Goal: Obtain resource: Obtain resource

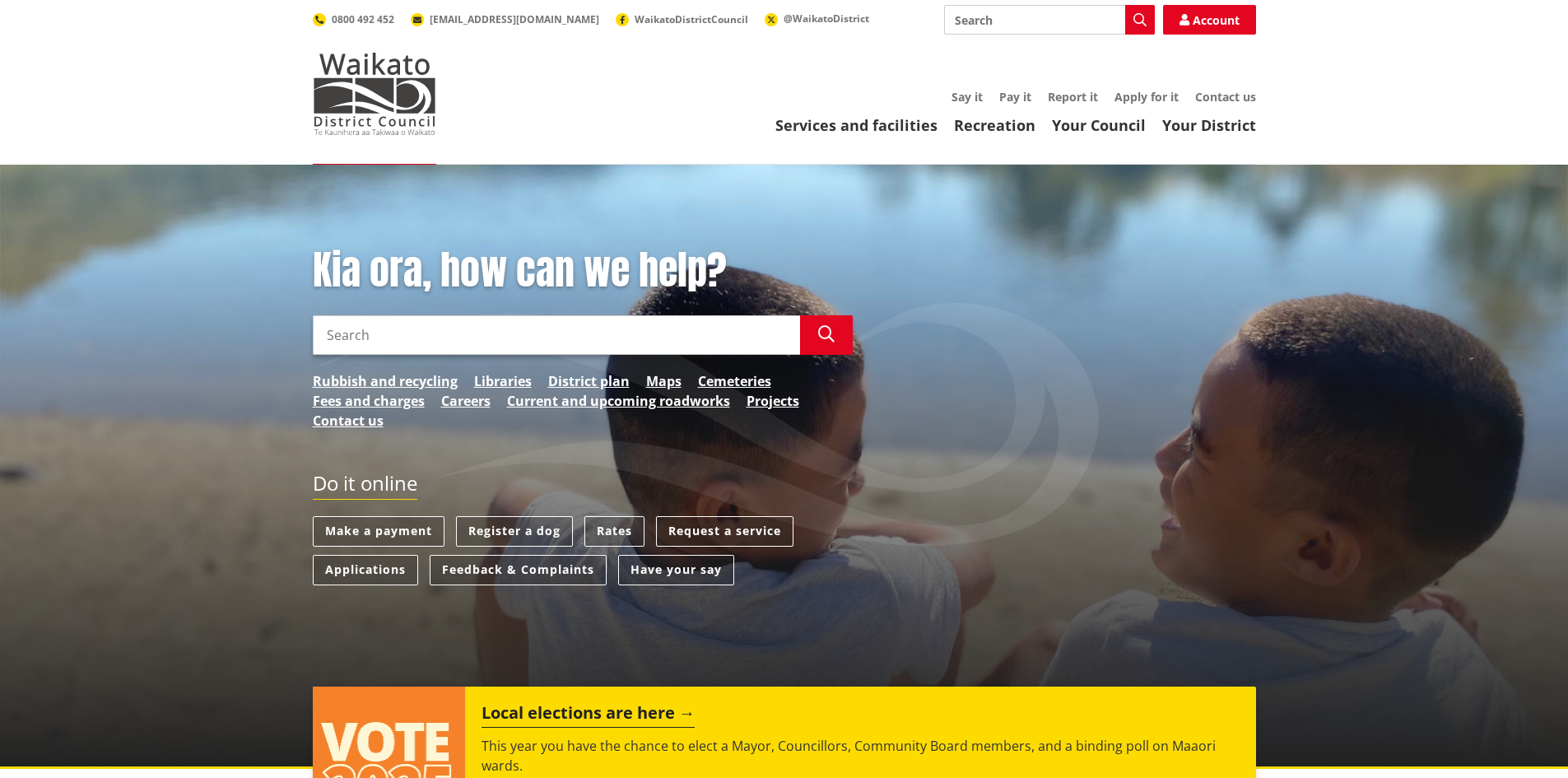
click at [442, 336] on input "Search" at bounding box center [557, 335] width 488 height 40
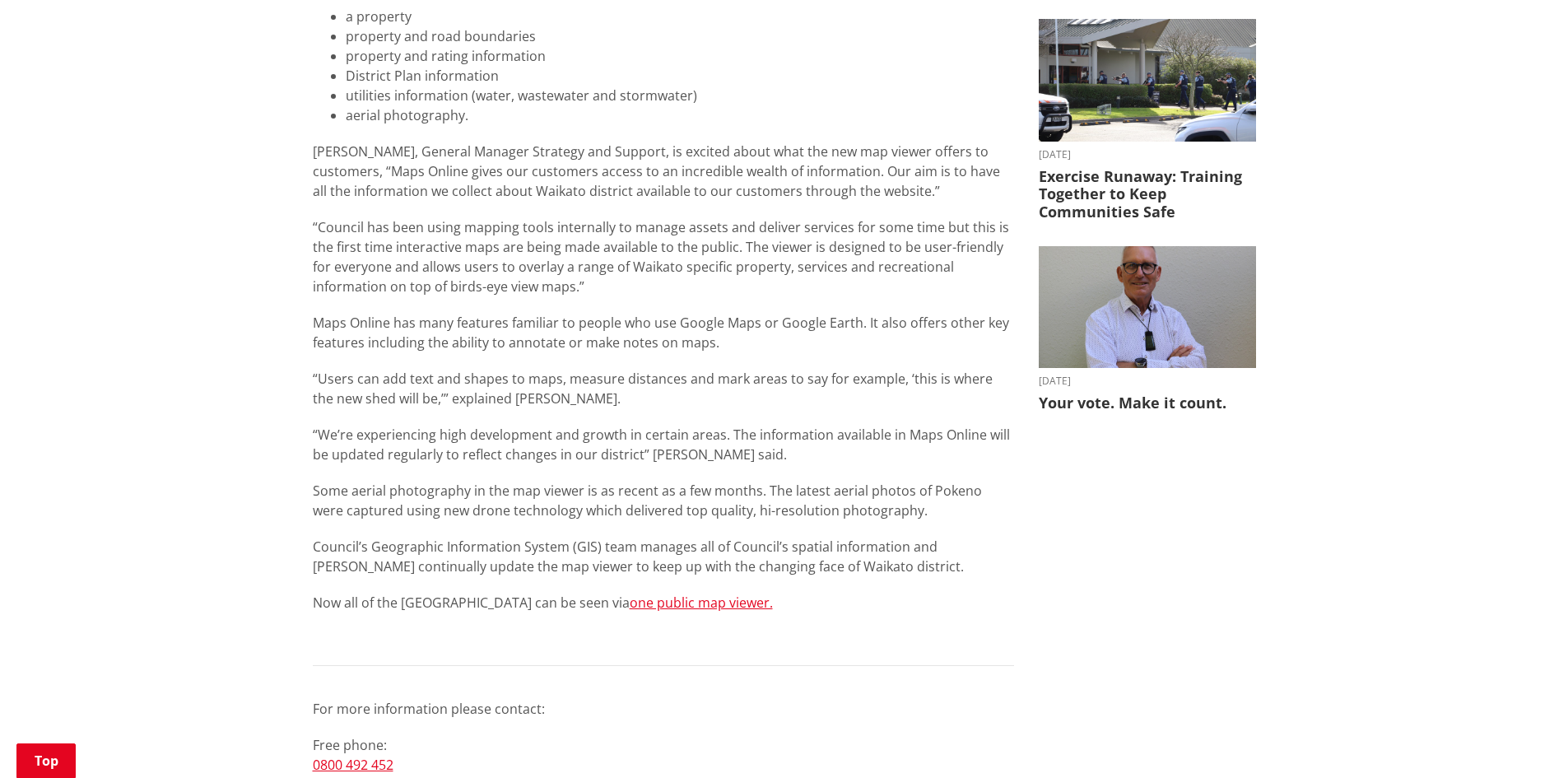
scroll to position [658, 0]
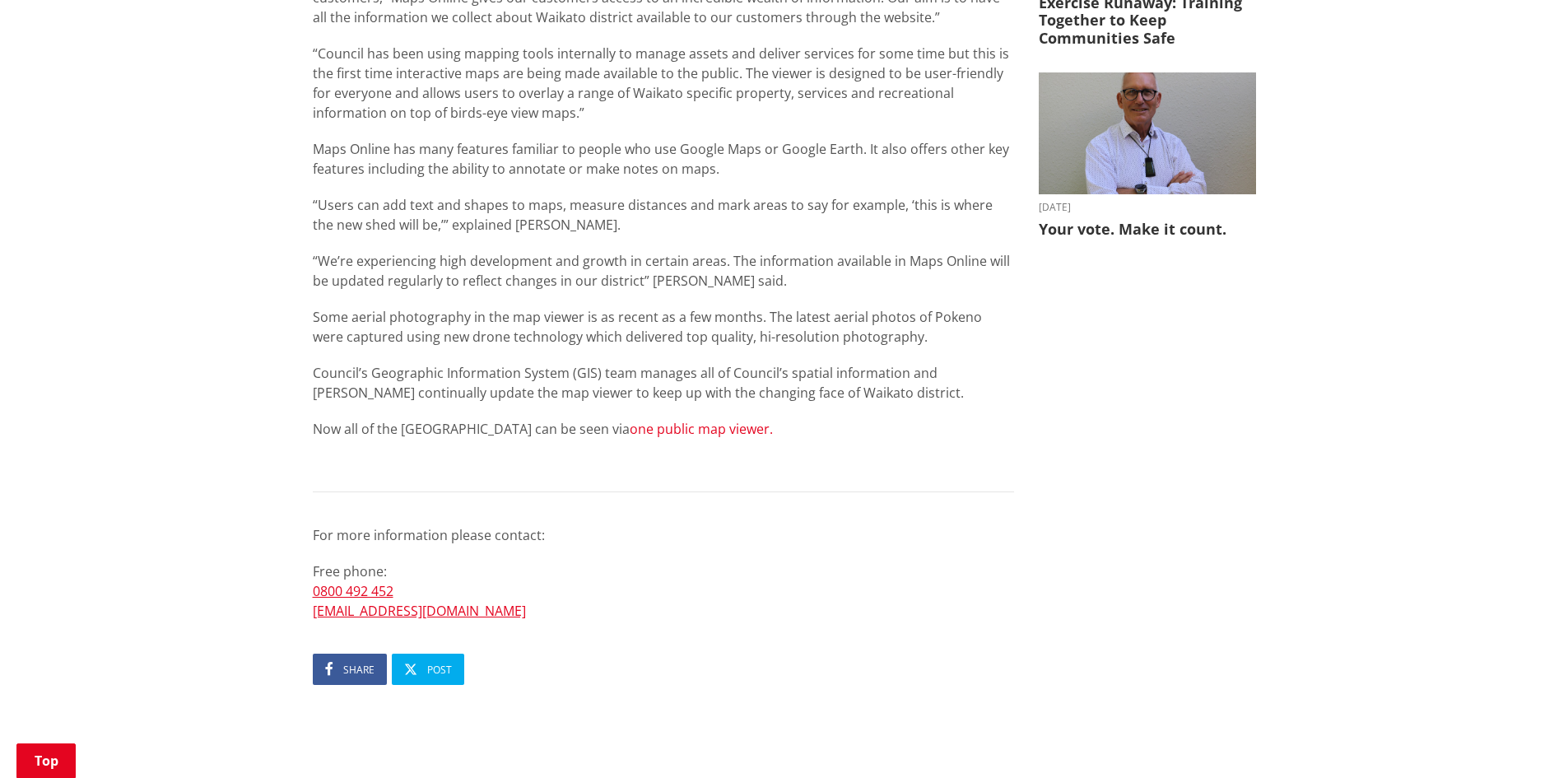
click at [630, 426] on link "one public map viewer." at bounding box center [701, 428] width 143 height 18
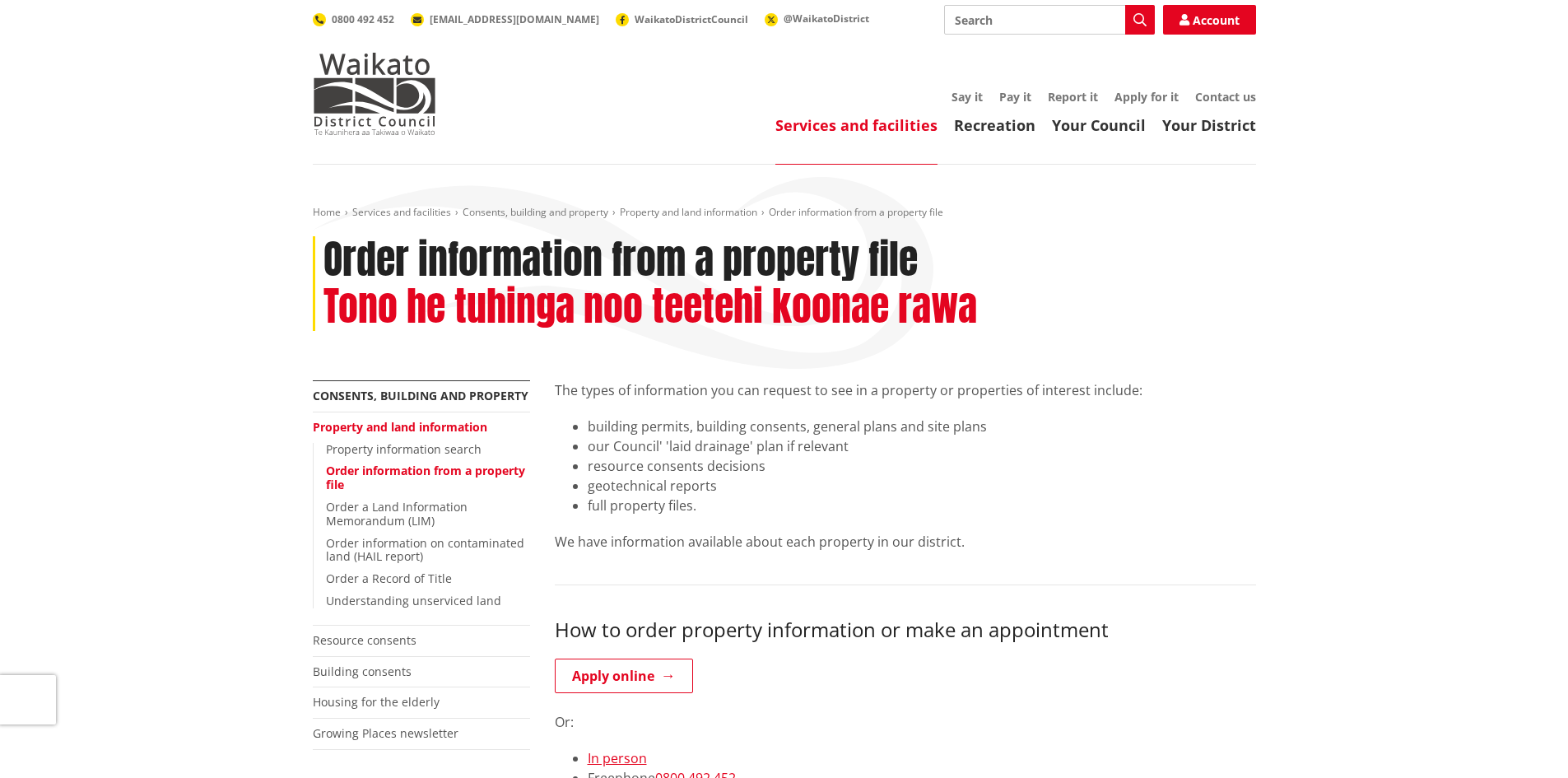
click at [632, 511] on li "full property files." at bounding box center [921, 505] width 668 height 20
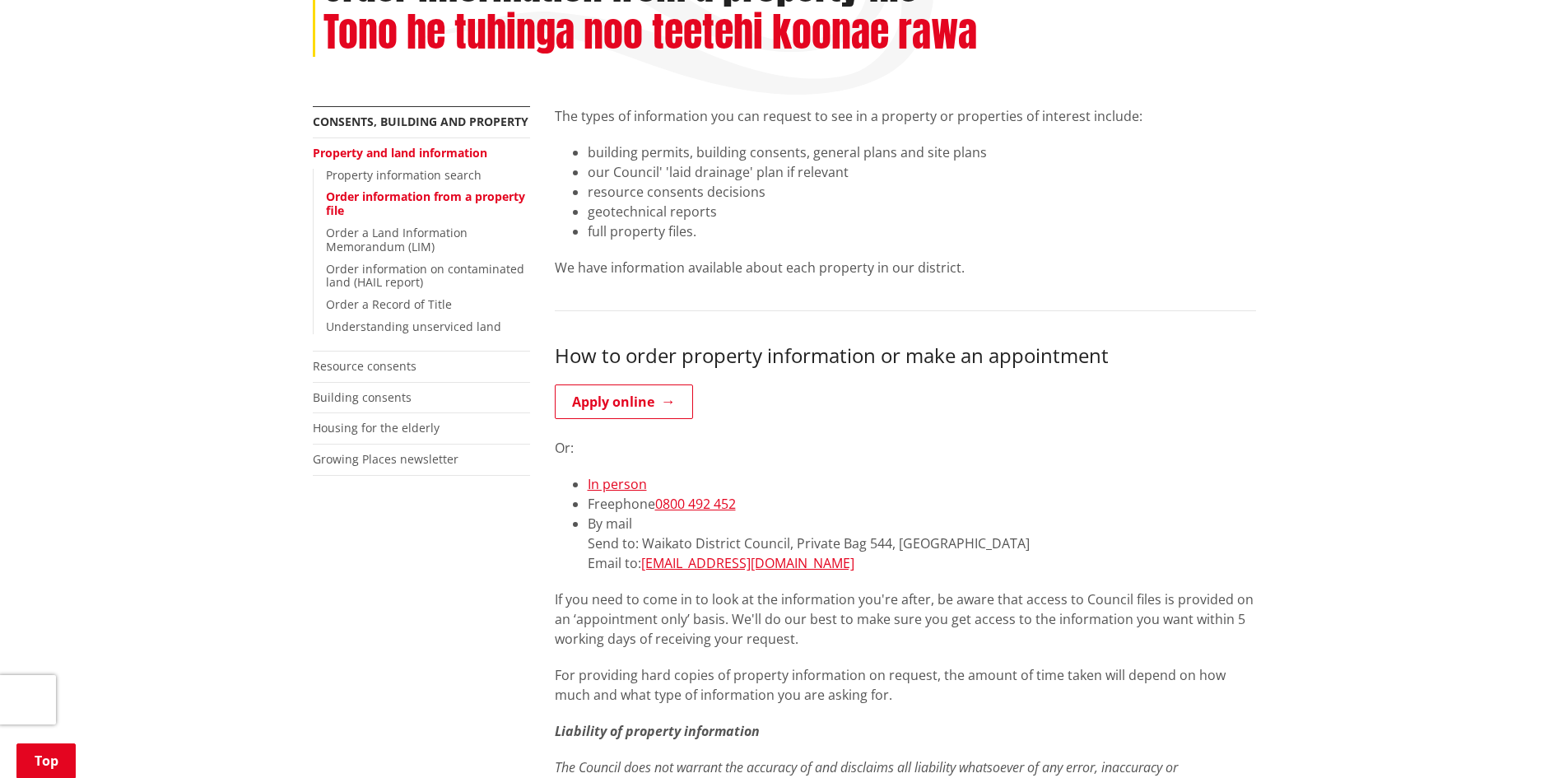
scroll to position [329, 0]
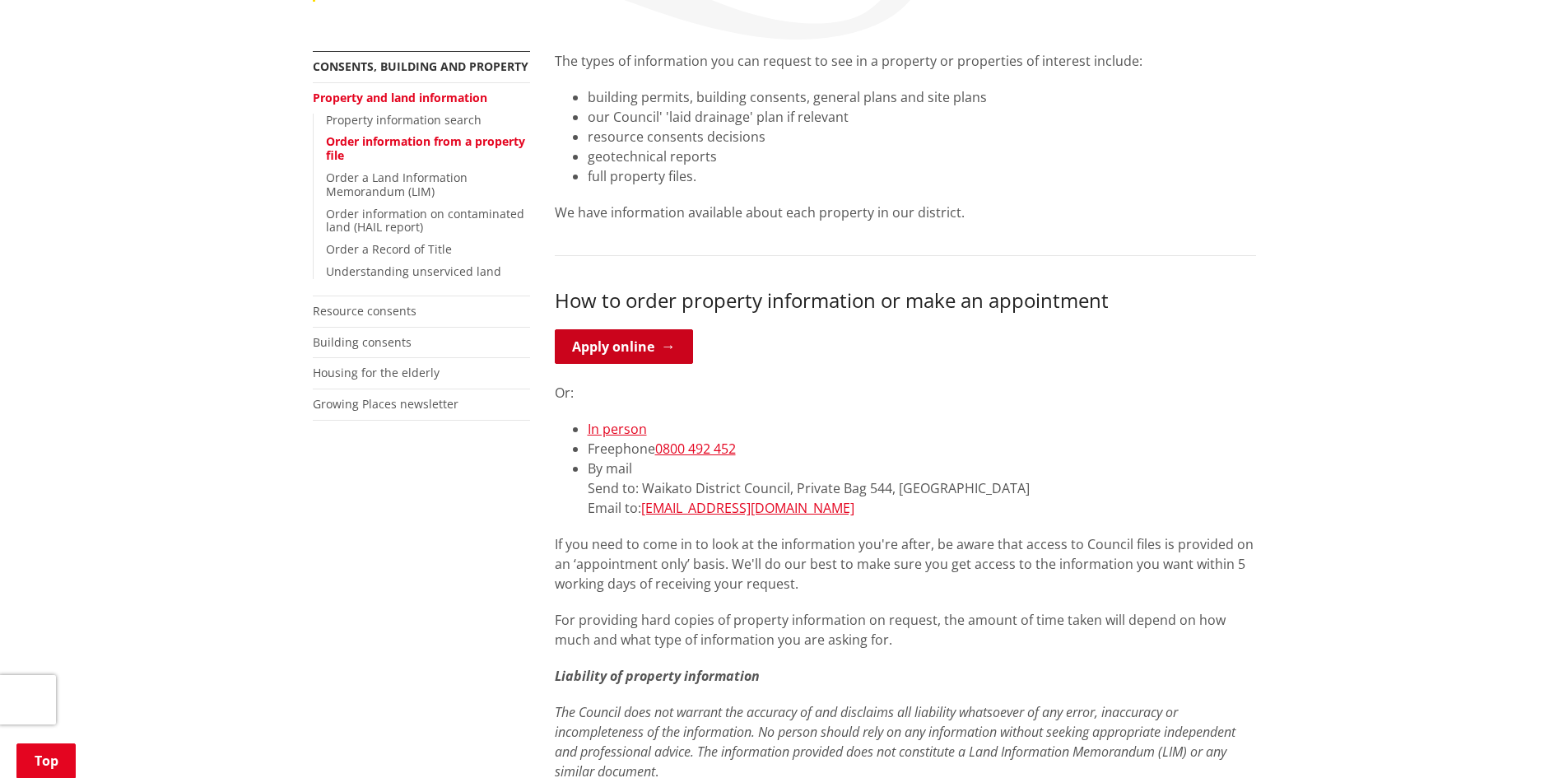
click at [659, 346] on link "Apply online" at bounding box center [624, 346] width 138 height 34
